Goal: Book appointment/travel/reservation

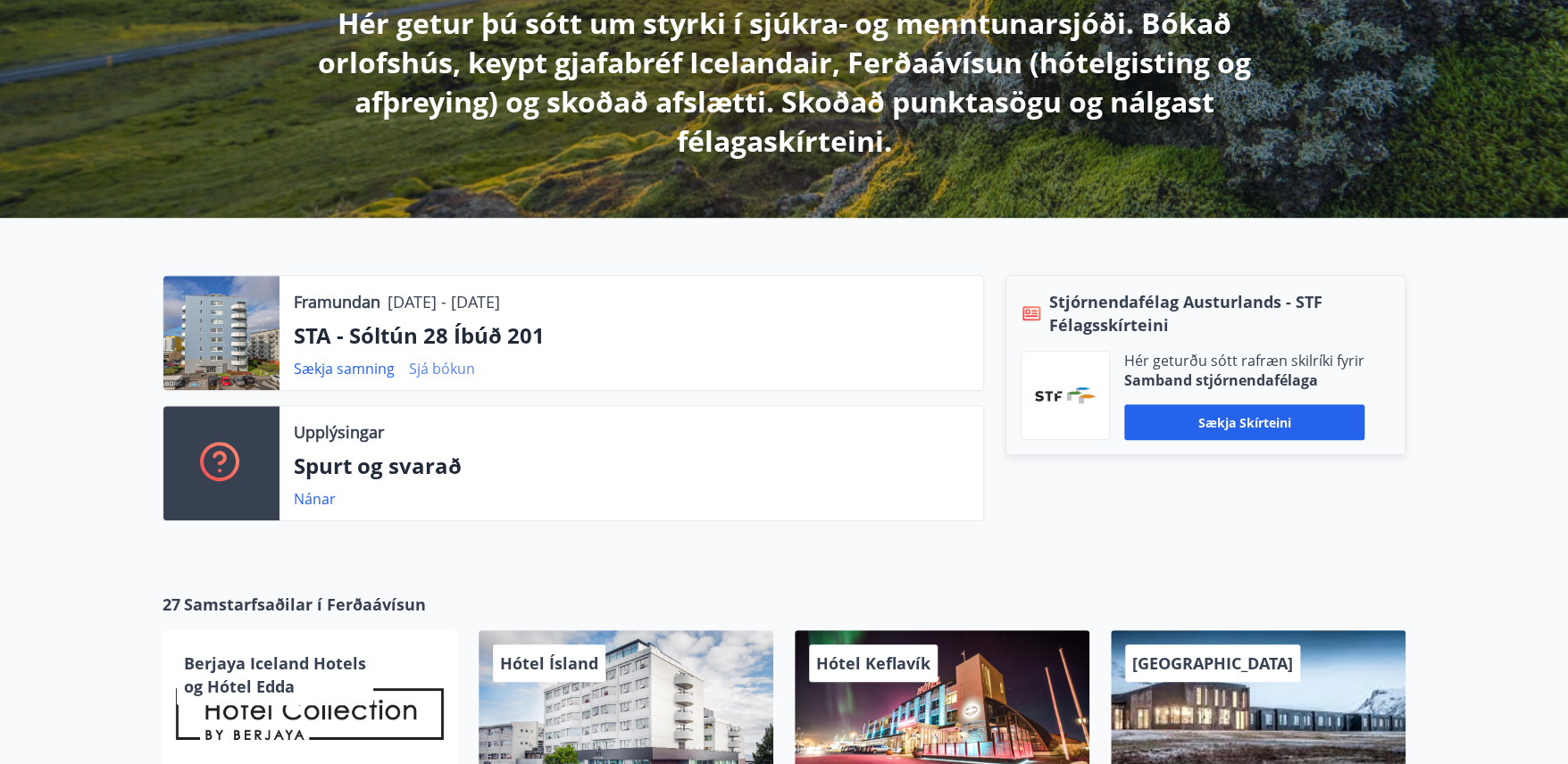
scroll to position [341, 0]
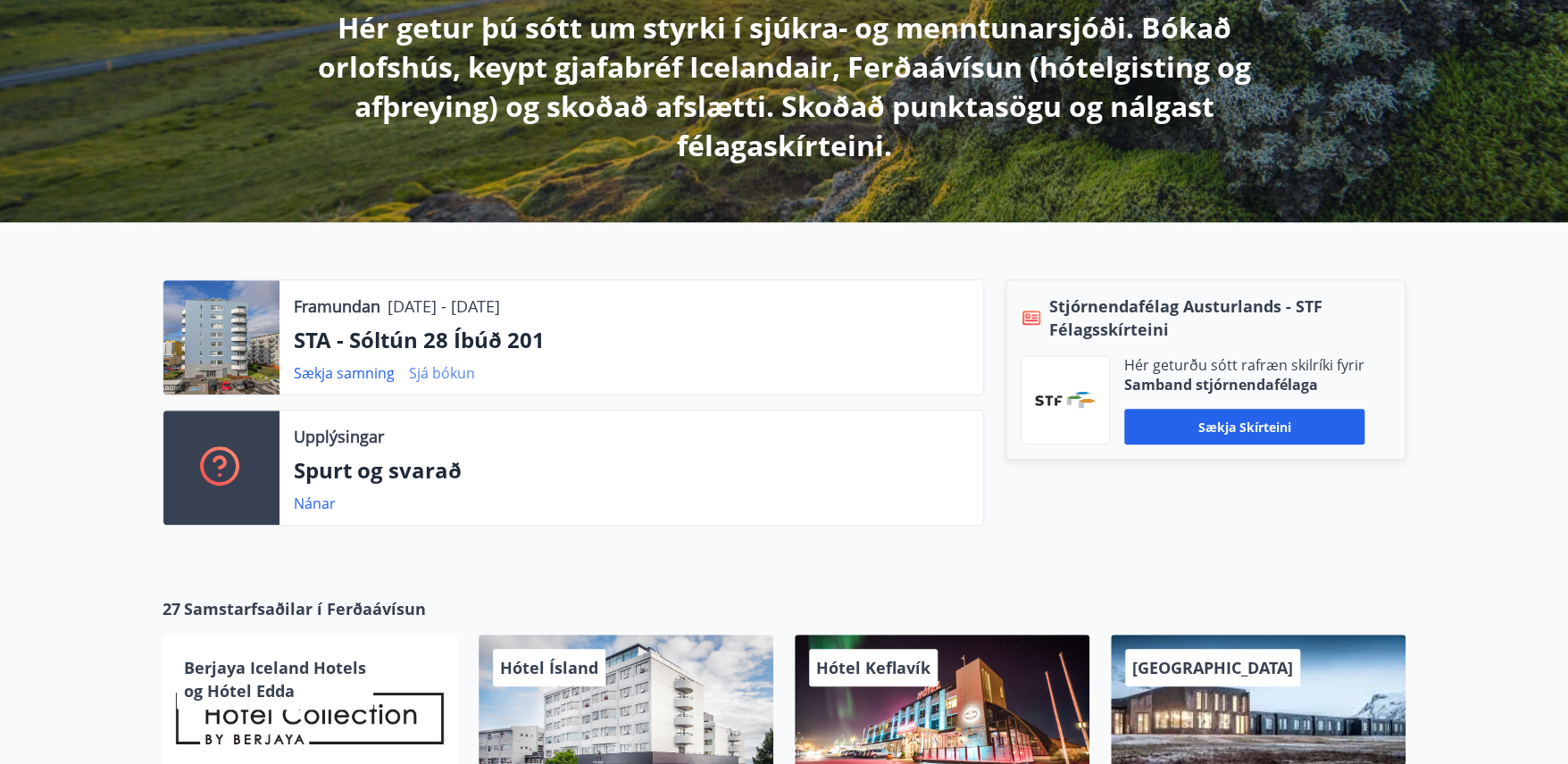
click at [447, 373] on link "Sjá bókun" at bounding box center [442, 373] width 67 height 20
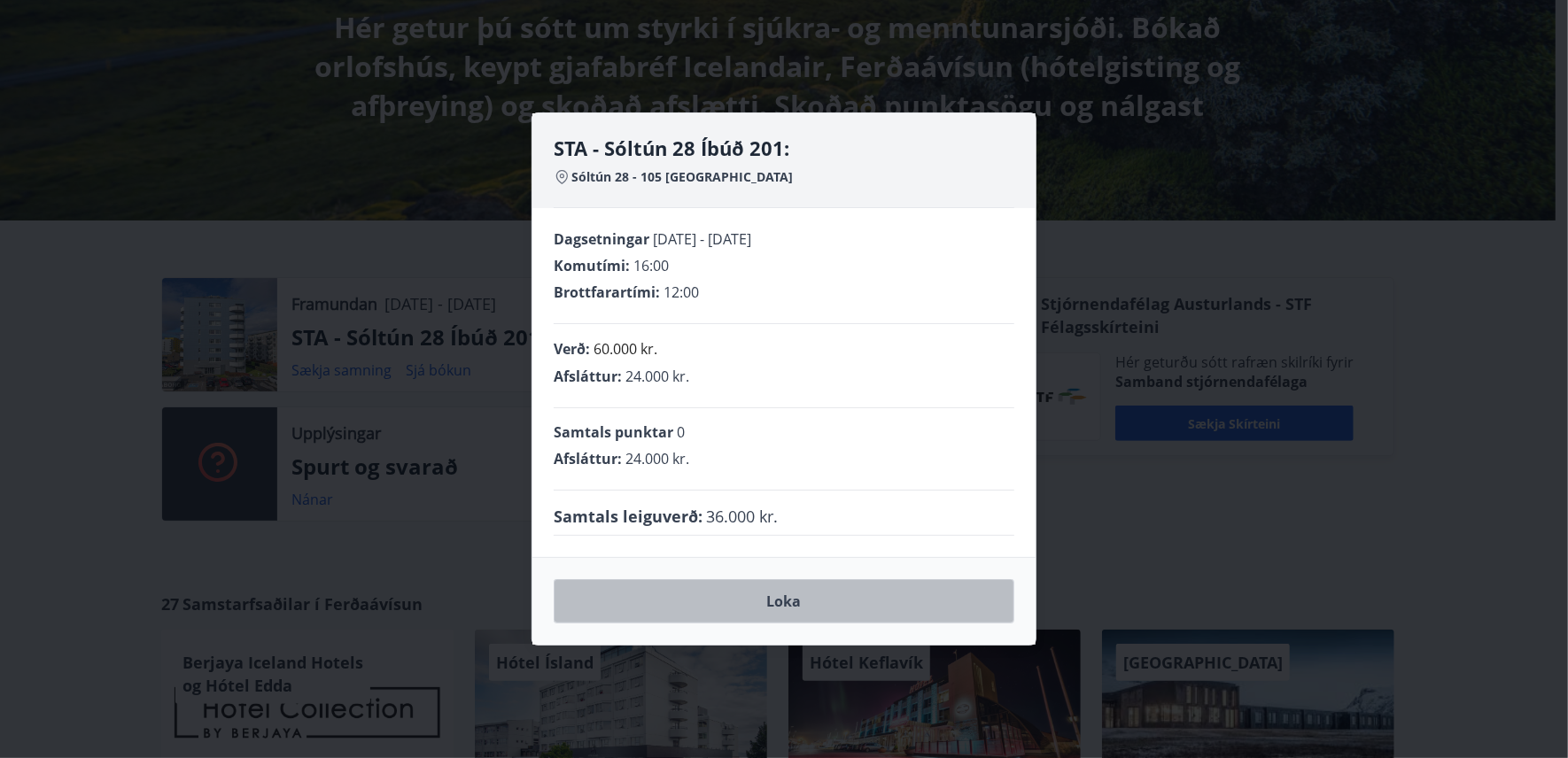
click at [810, 603] on button "Loka" at bounding box center [784, 601] width 461 height 44
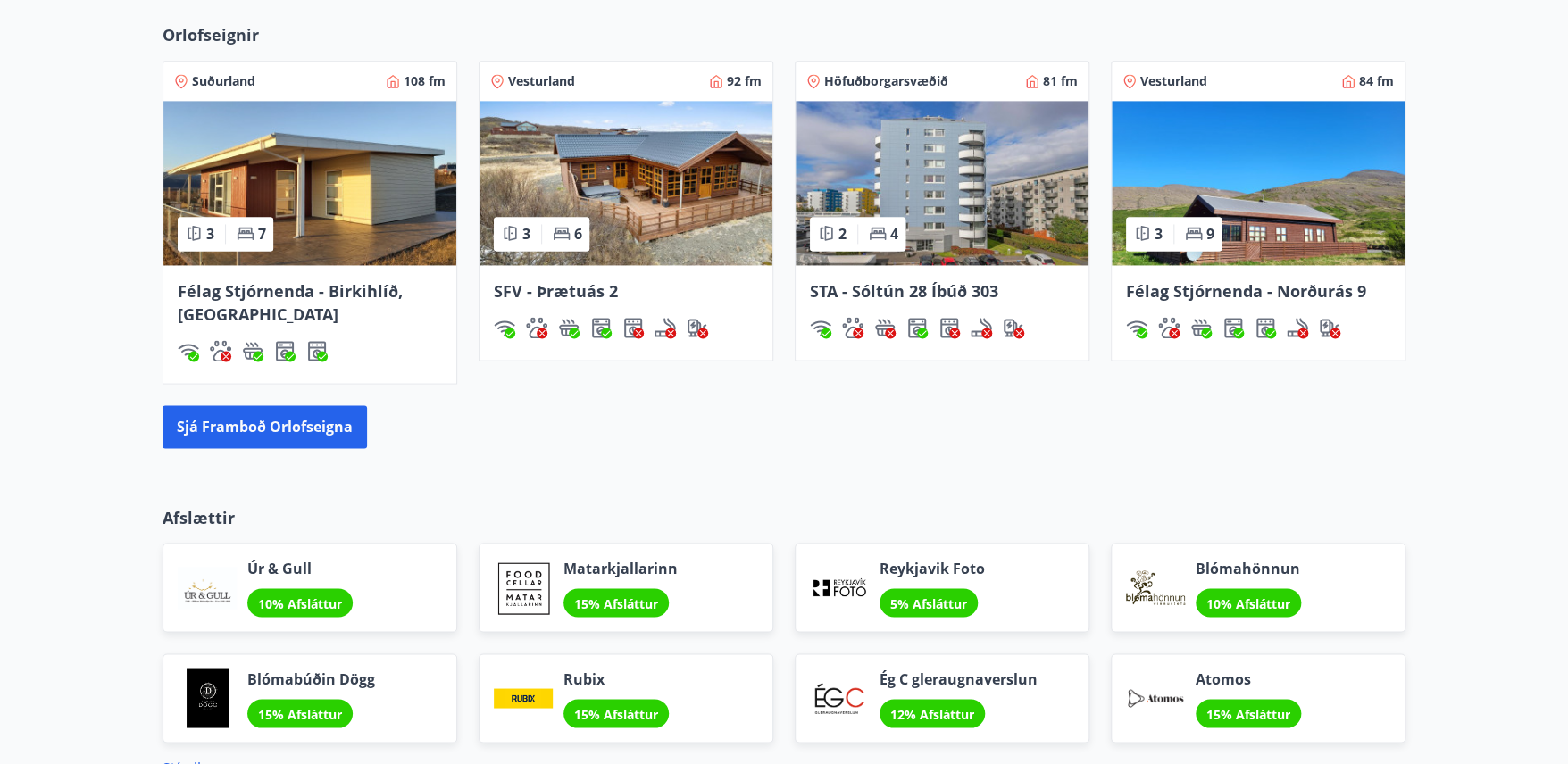
scroll to position [1261, 0]
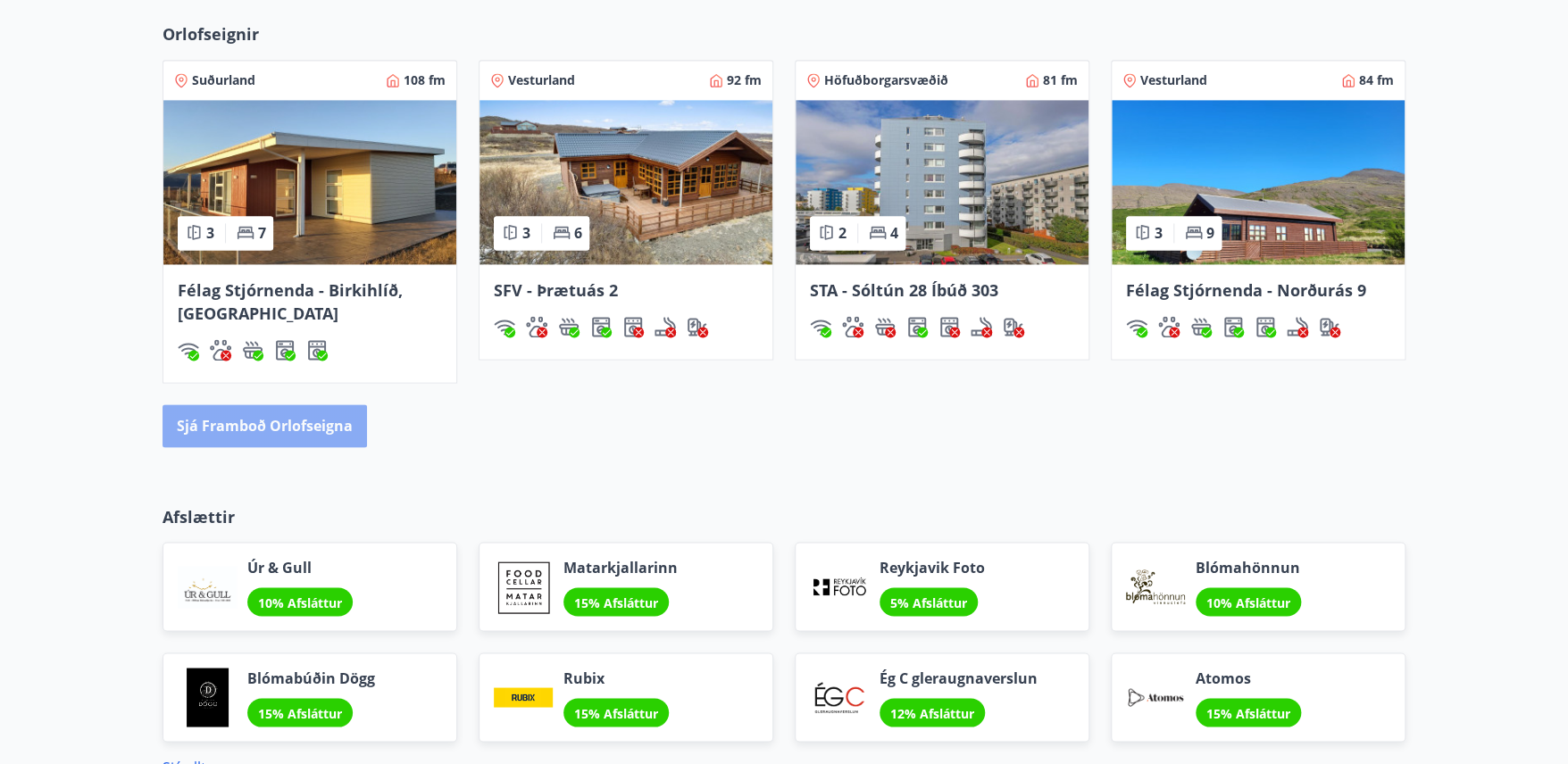
click at [312, 423] on button "Sjá framboð orlofseigna" at bounding box center [264, 425] width 204 height 43
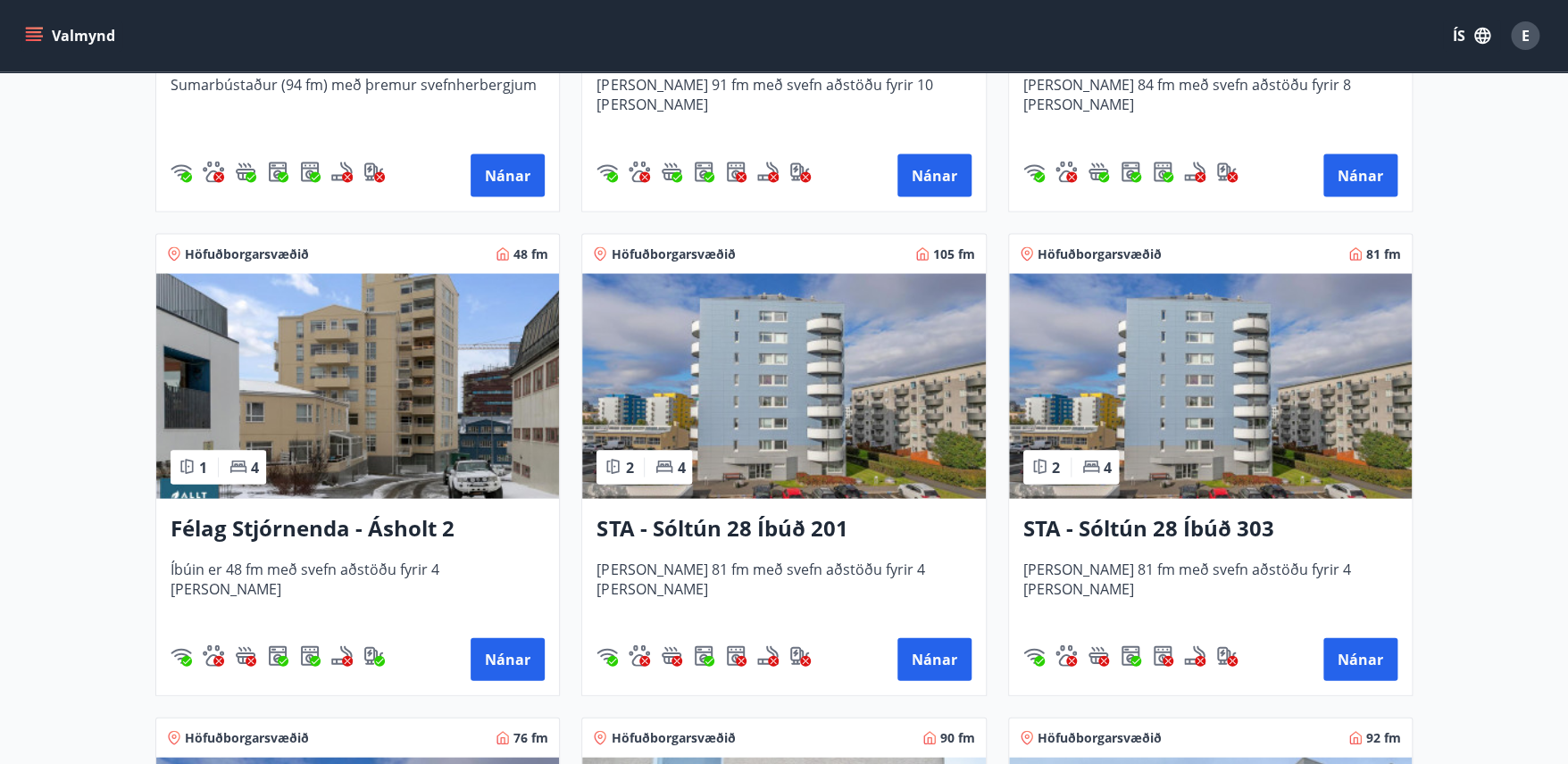
scroll to position [1630, 0]
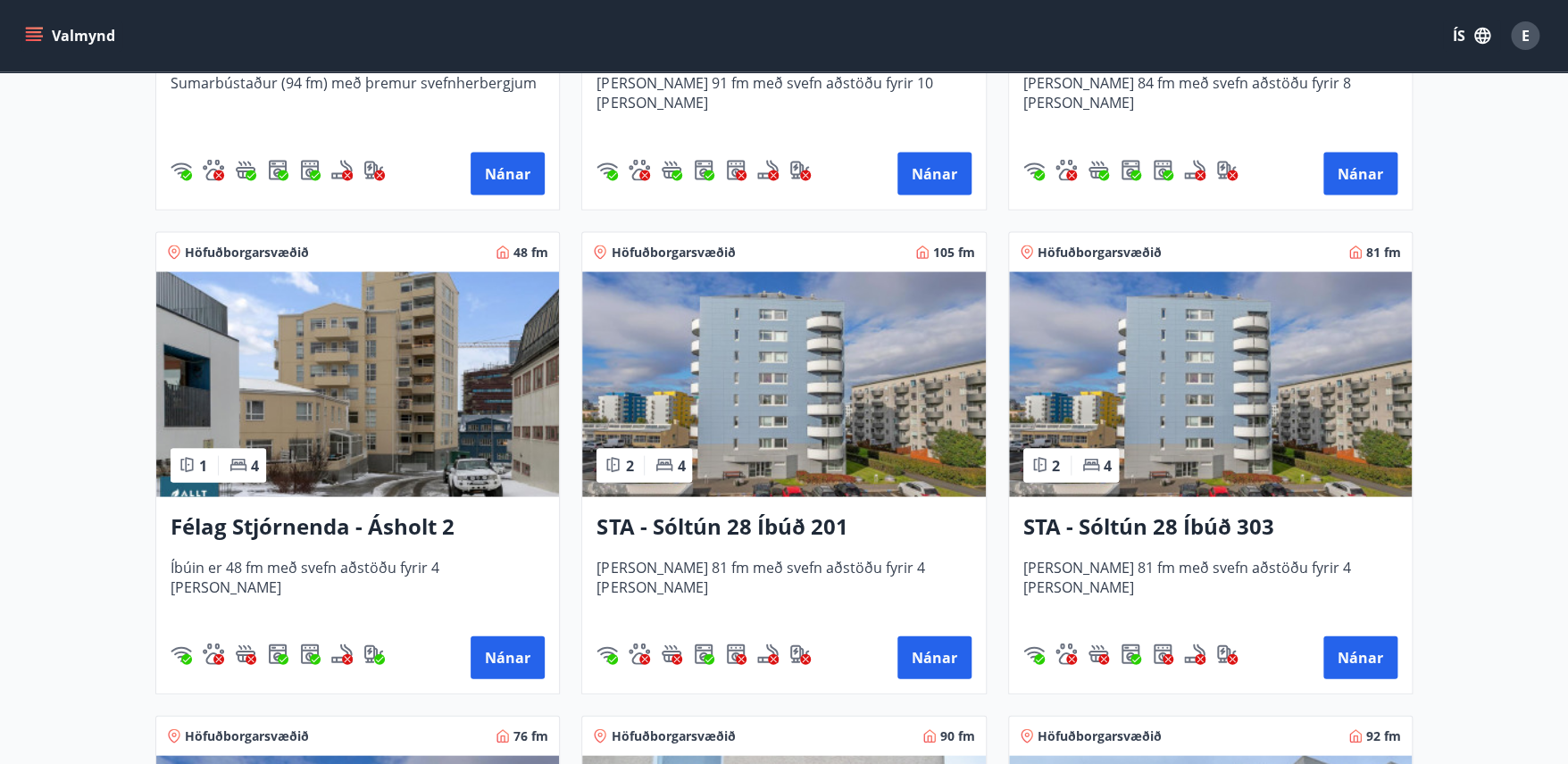
click at [743, 521] on h3 "STA - Sóltún 28 Íbúð 201" at bounding box center [784, 526] width 374 height 32
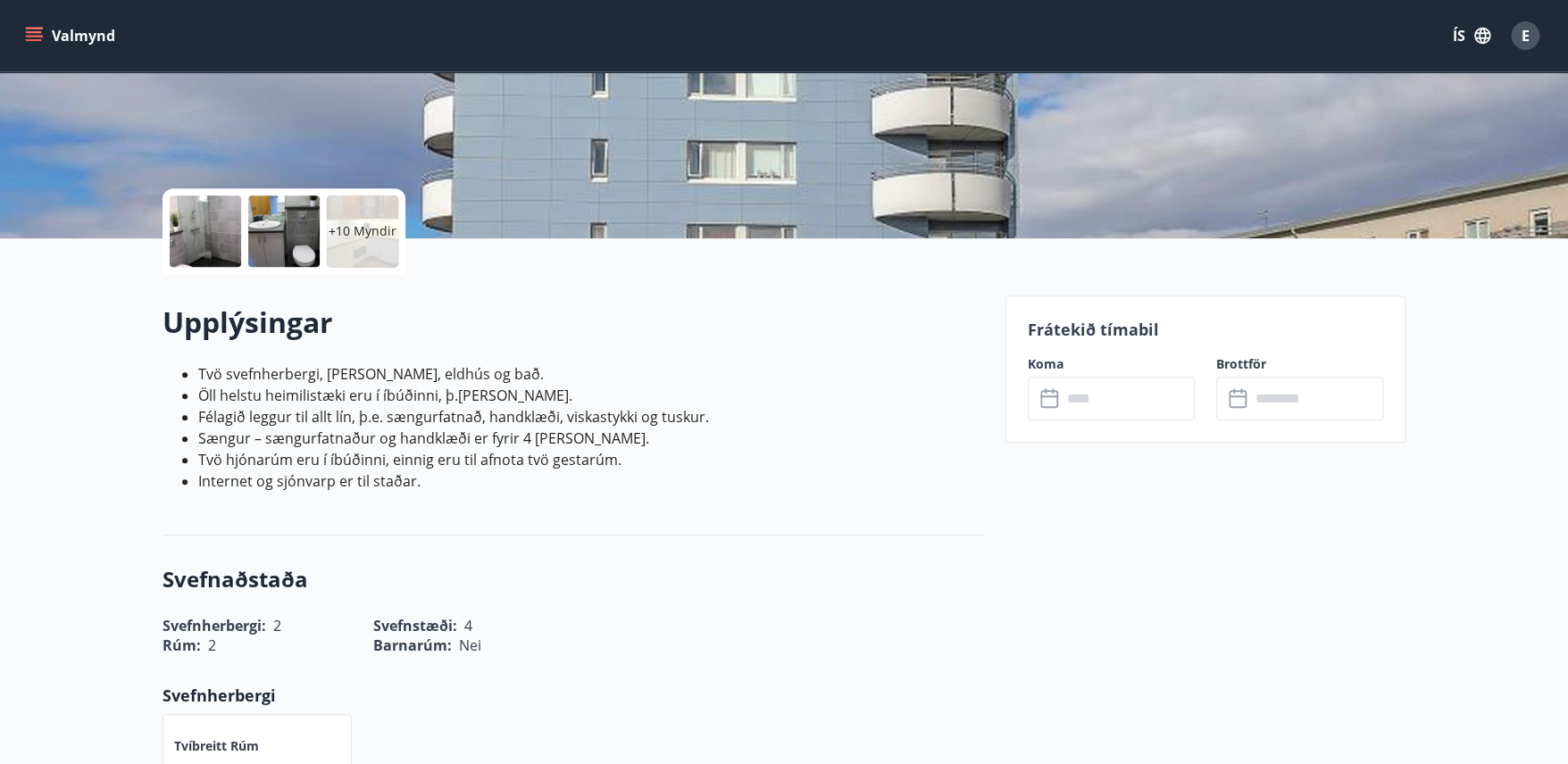
scroll to position [310, 0]
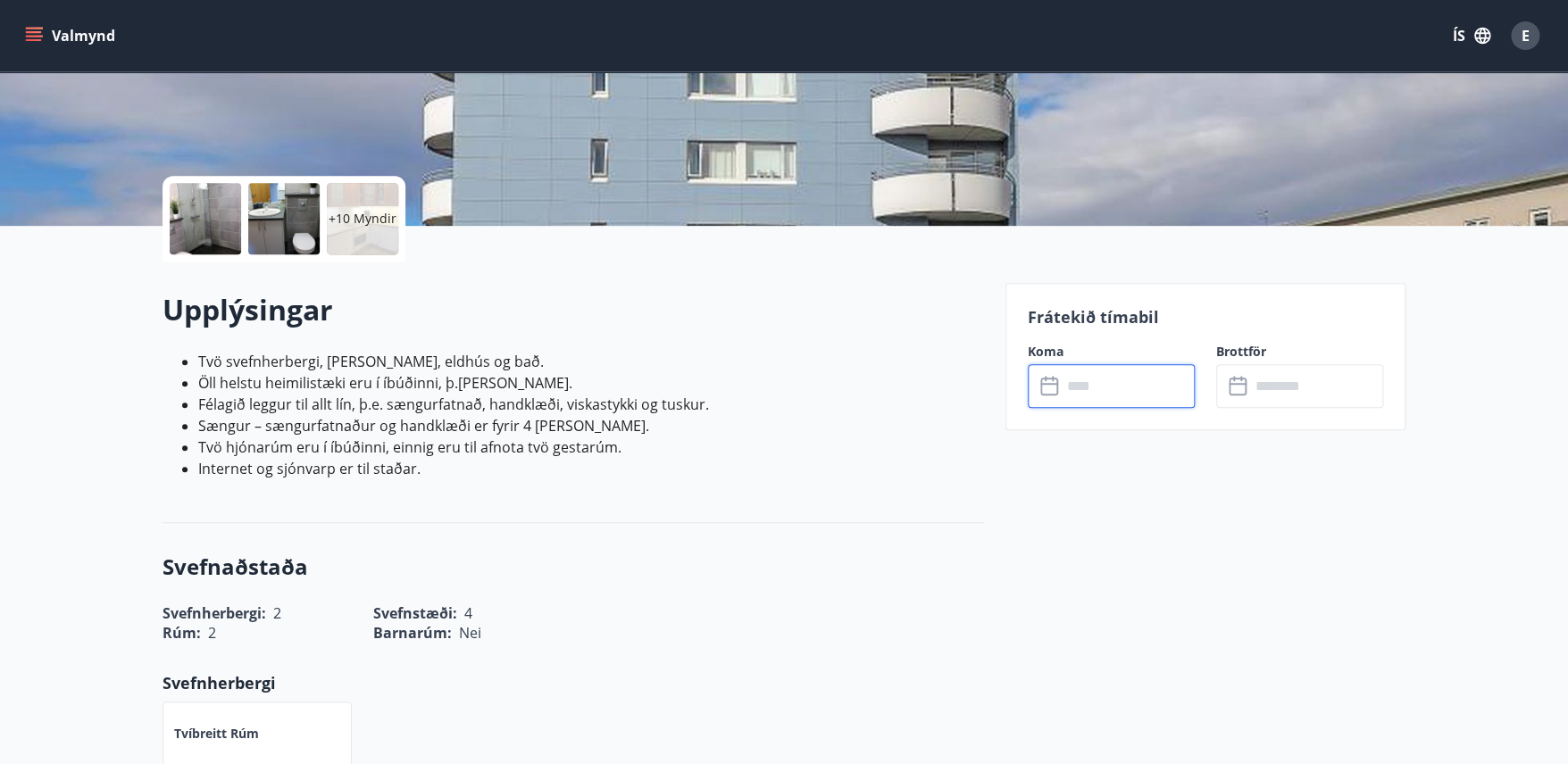
click at [1100, 400] on input "text" at bounding box center [1128, 386] width 133 height 44
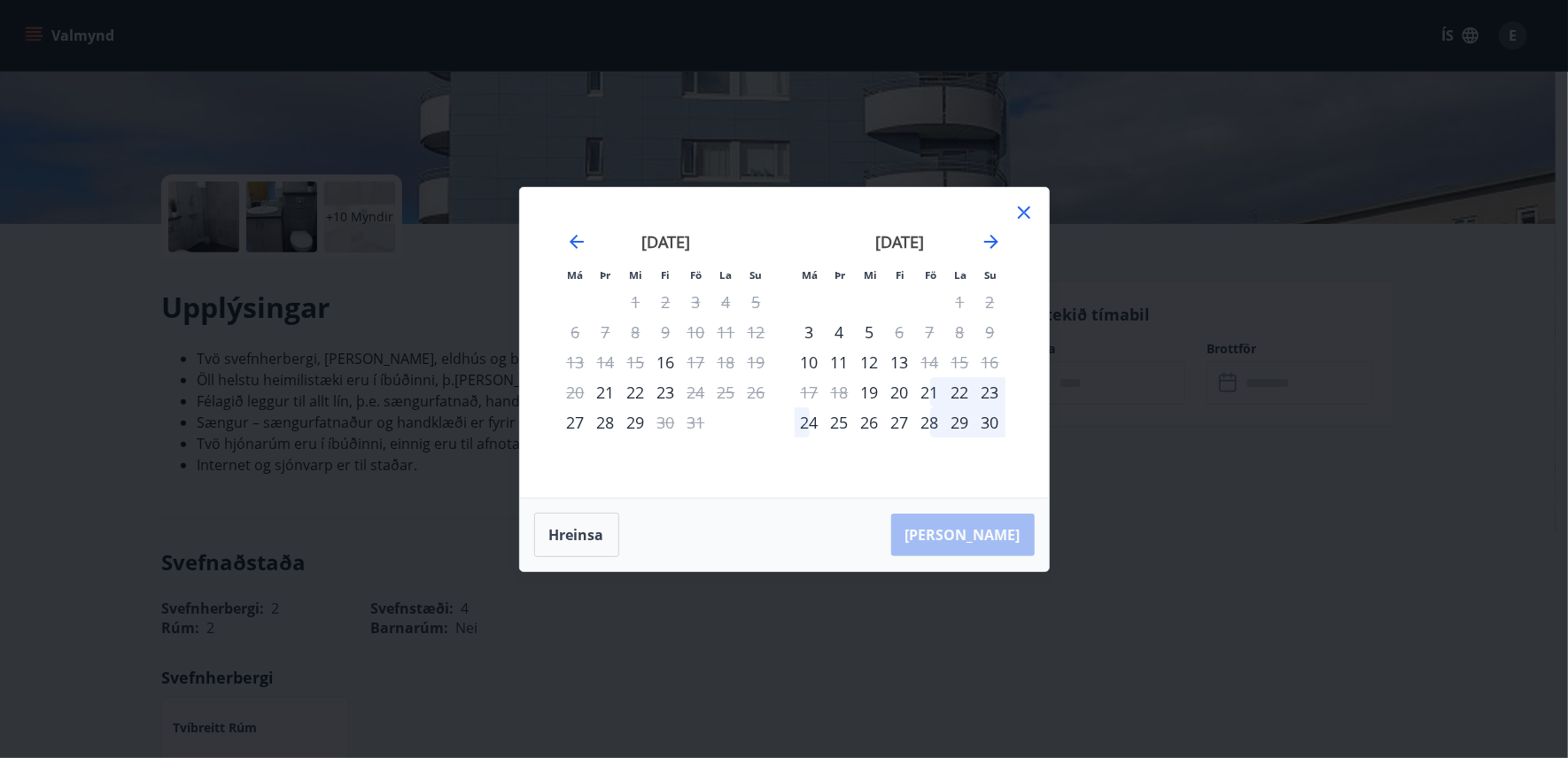
click at [631, 424] on div "29" at bounding box center [635, 422] width 30 height 30
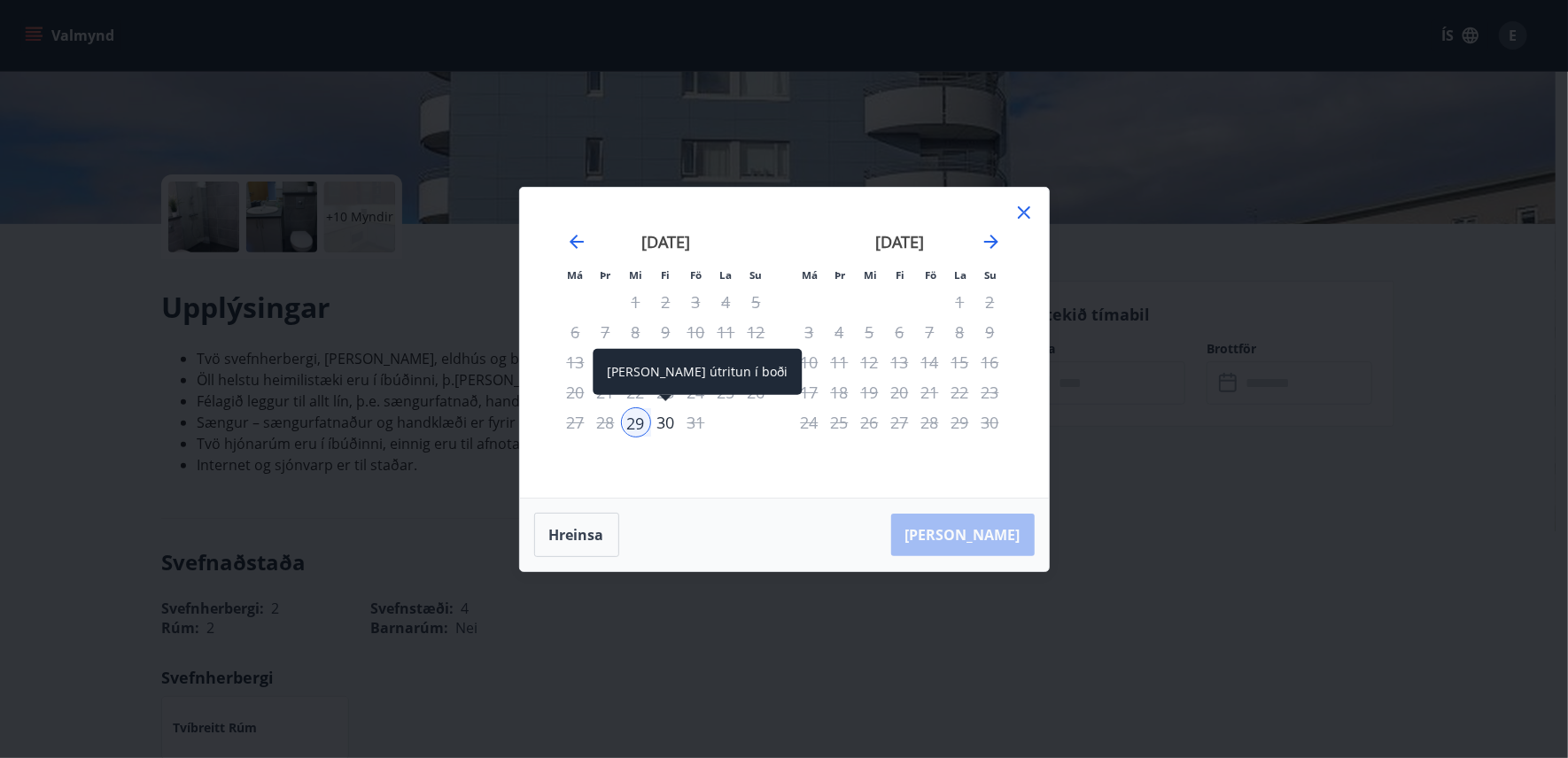
click at [663, 417] on div "30" at bounding box center [665, 422] width 30 height 30
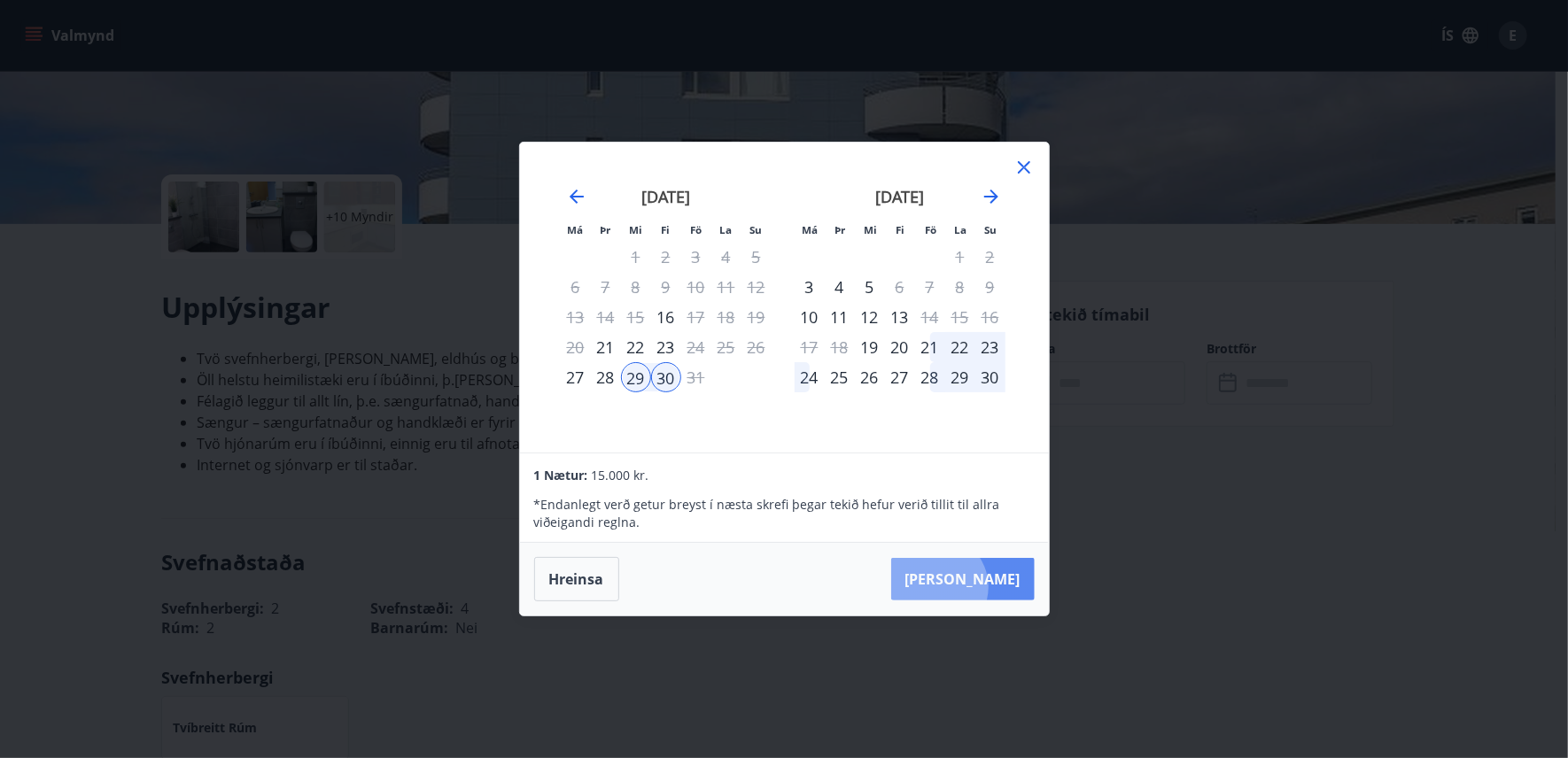
click at [991, 587] on button "[PERSON_NAME]" at bounding box center [962, 579] width 144 height 42
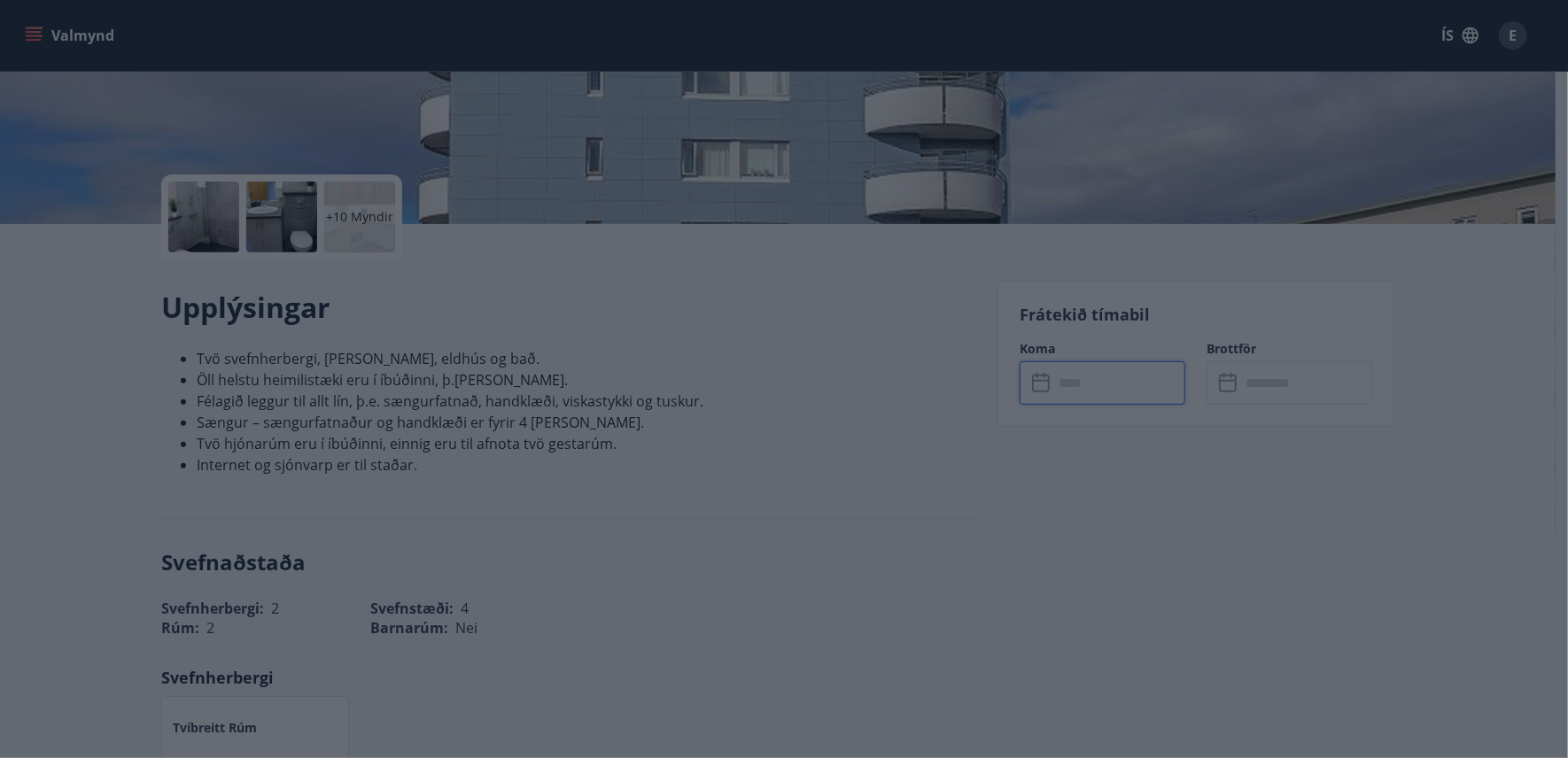
type input "******"
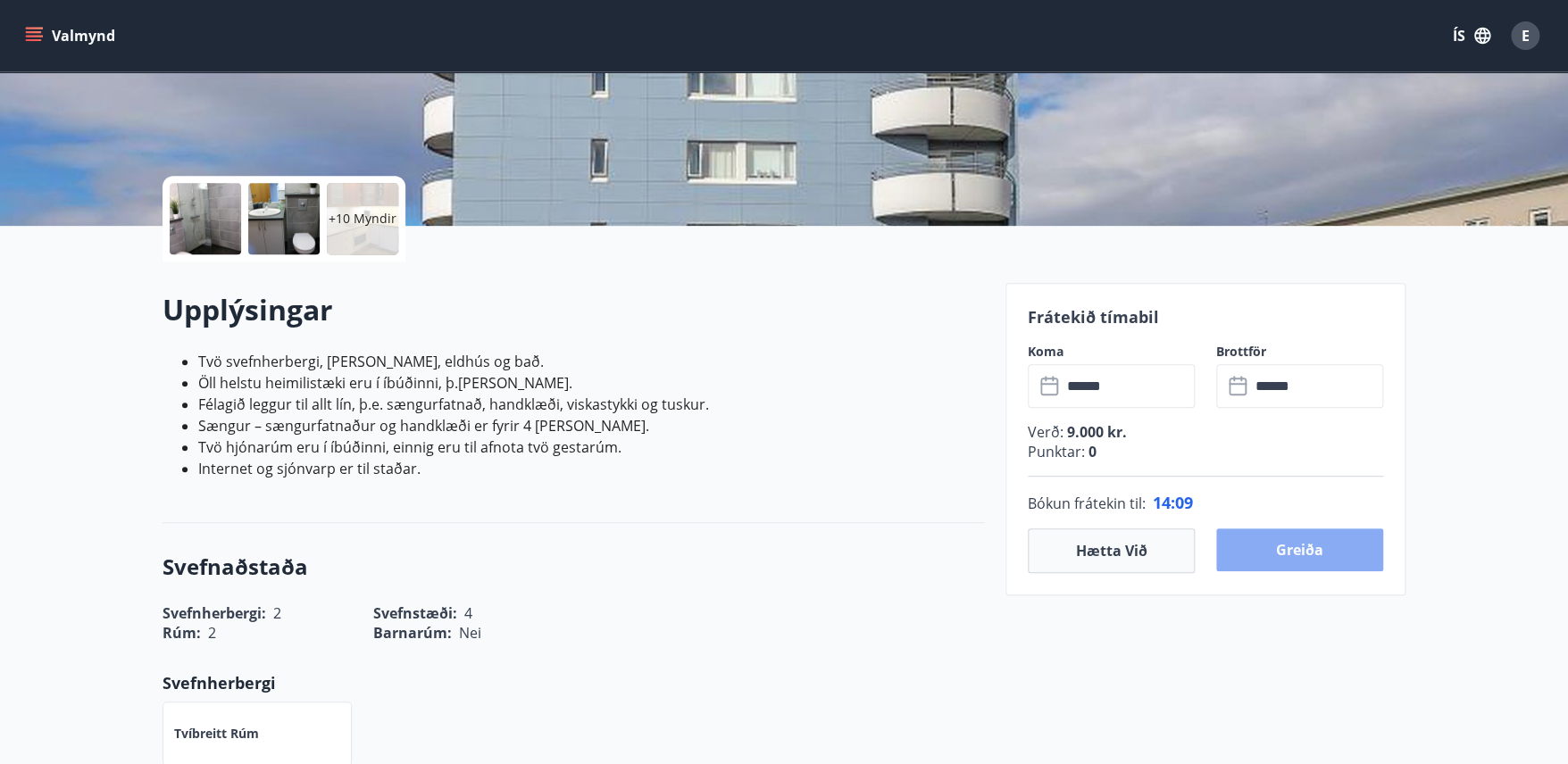
click at [1278, 552] on button "Greiða" at bounding box center [1299, 549] width 167 height 43
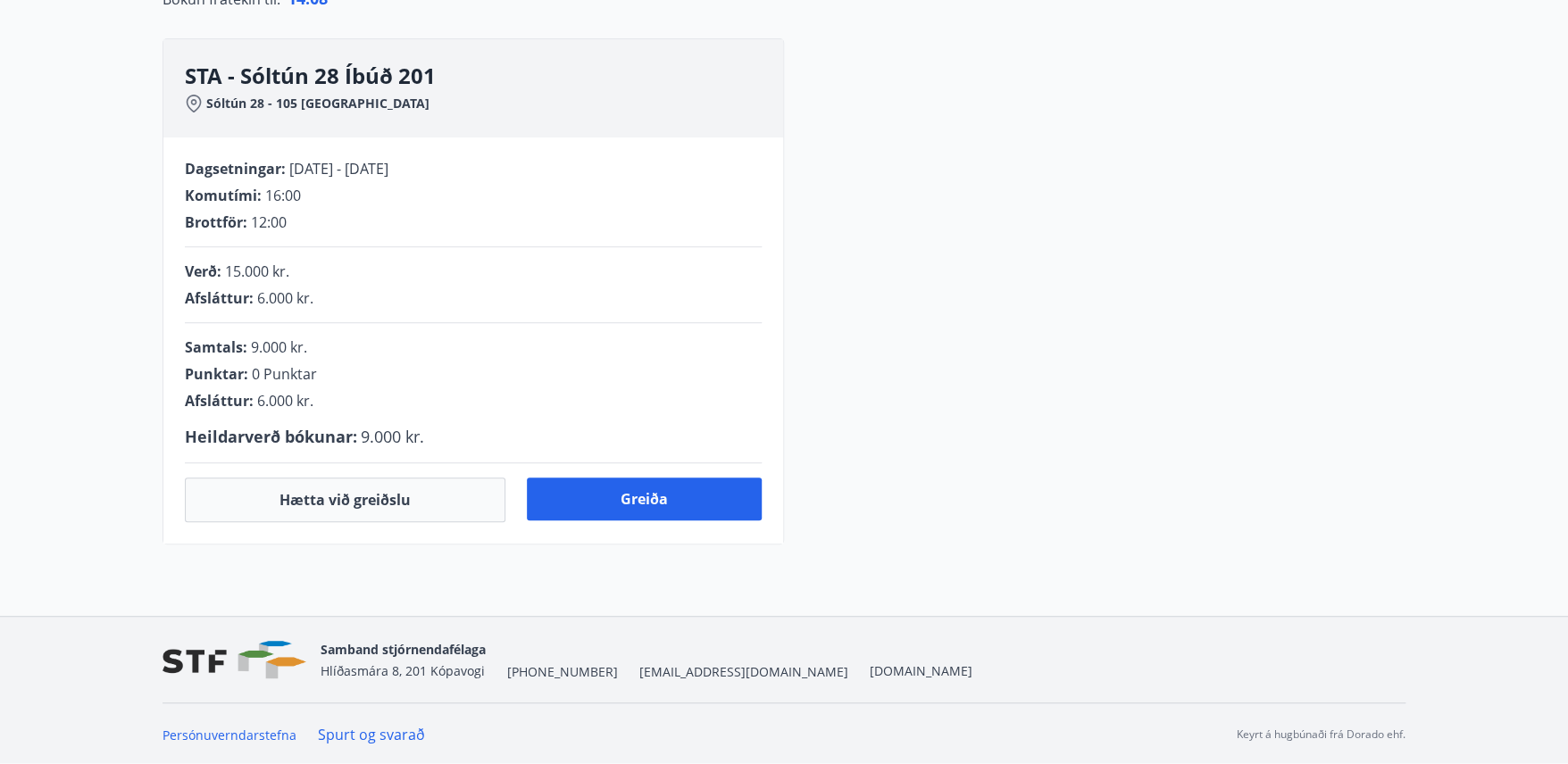
scroll to position [310, 0]
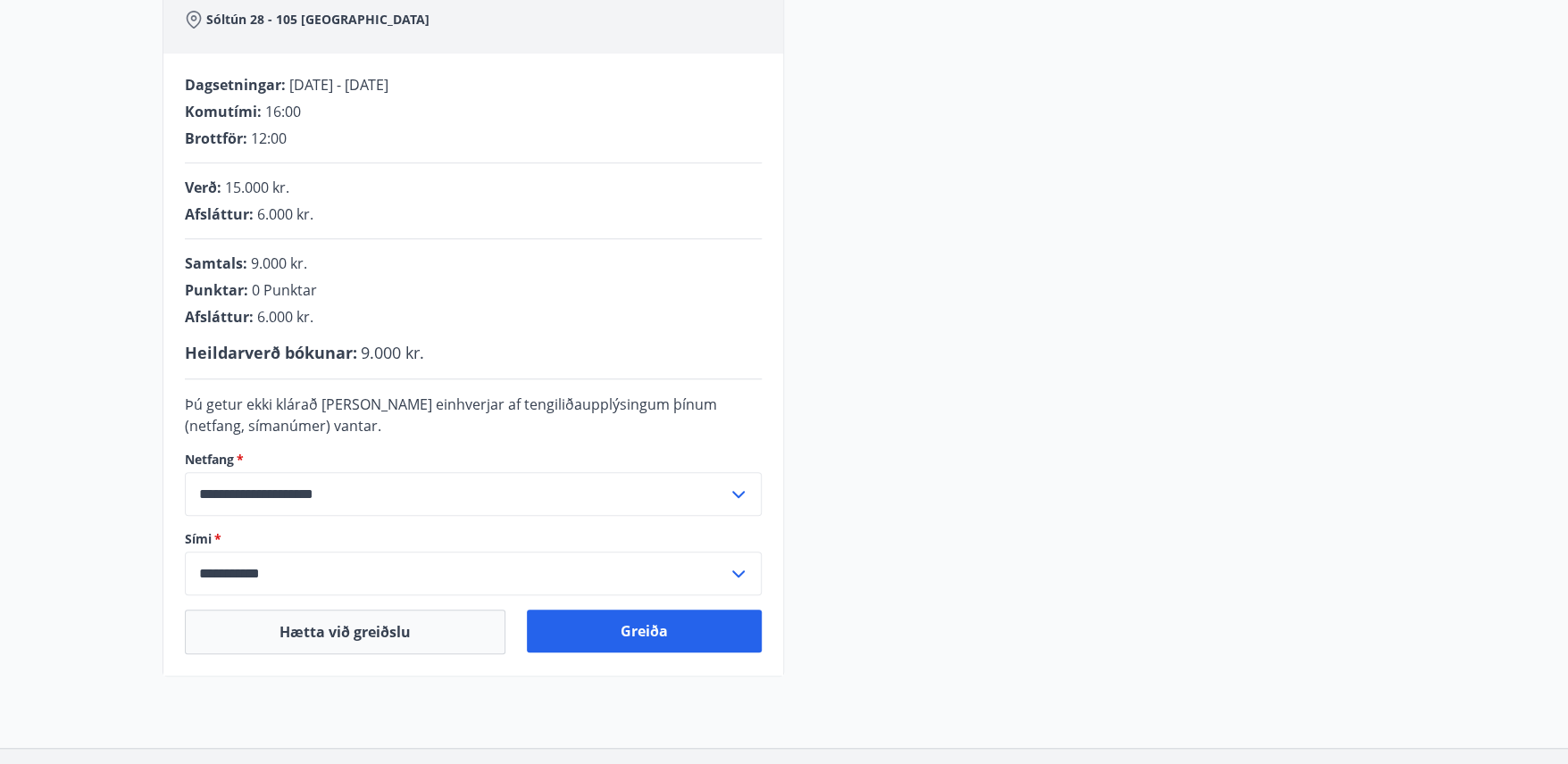
drag, startPoint x: 1278, startPoint y: 552, endPoint x: 972, endPoint y: 677, distance: 330.5
click at [972, 677] on div "**********" at bounding box center [784, 255] width 1568 height 985
click at [659, 627] on button "Greiða" at bounding box center [644, 630] width 235 height 43
